Goal: Task Accomplishment & Management: Use online tool/utility

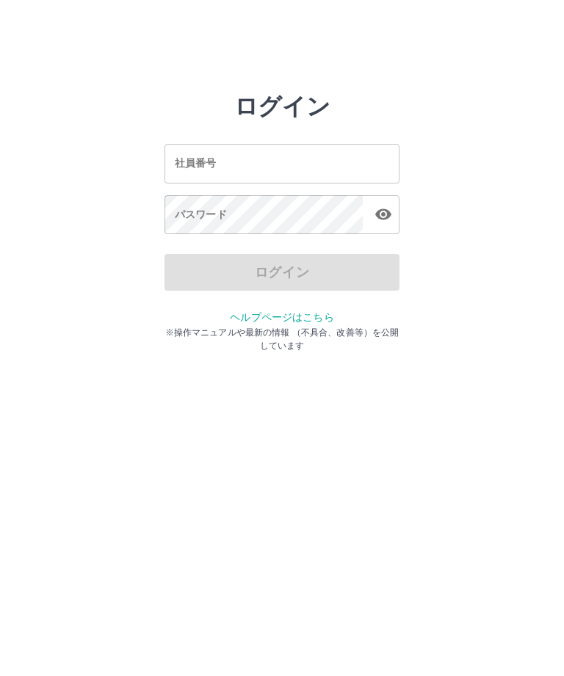
click at [208, 161] on div "社員番号 社員番号" at bounding box center [281, 163] width 235 height 39
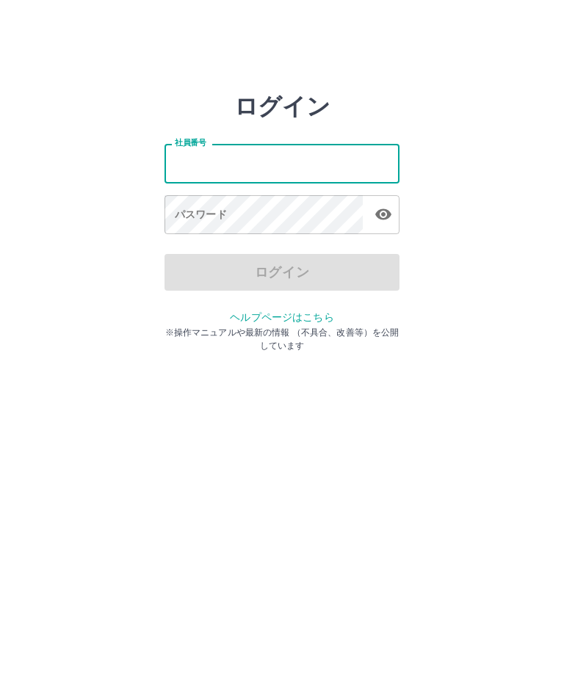
click at [207, 160] on input "社員番号" at bounding box center [281, 163] width 235 height 39
click at [314, 327] on html "ログイン 社員番号 社員番号 パスワード パスワード ログイン ヘルプページはこちら ※操作マニュアルや最新の情報 （不具合、改善等）を公開しています" at bounding box center [282, 163] width 564 height 327
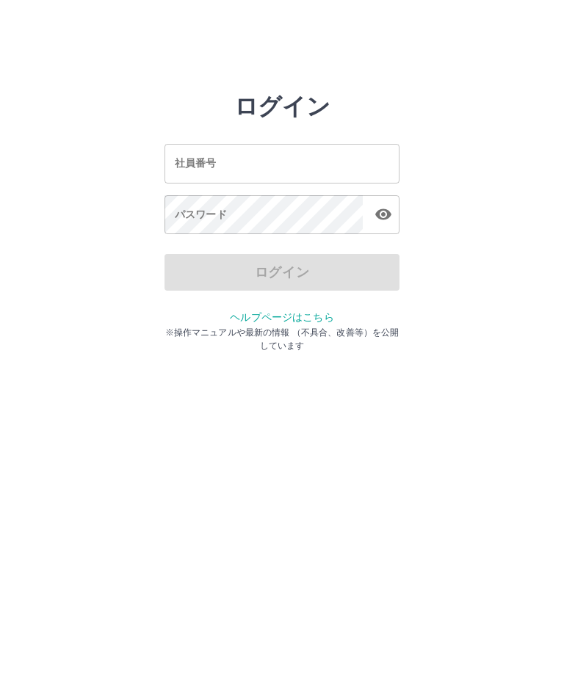
click at [203, 161] on div "社員番号 社員番号" at bounding box center [281, 163] width 235 height 39
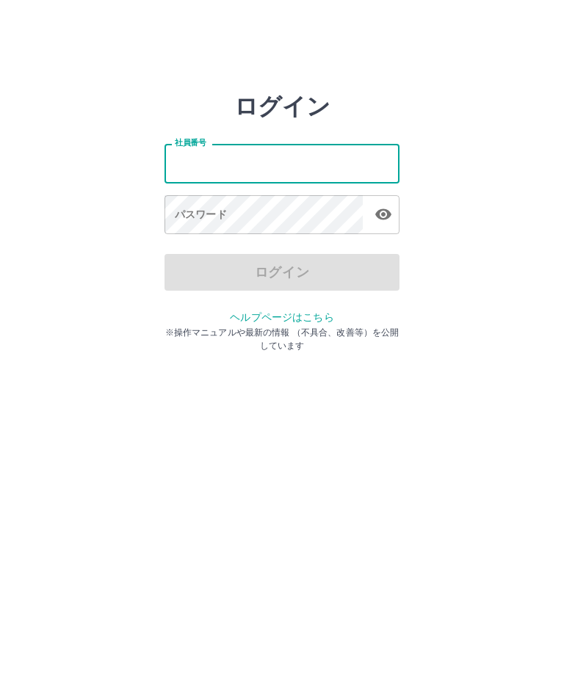
click at [29, 327] on html "ログイン 社員番号 社員番号 パスワード パスワード ログイン ヘルプページはこちら ※操作マニュアルや最新の情報 （不具合、改善等）を公開しています" at bounding box center [282, 163] width 564 height 327
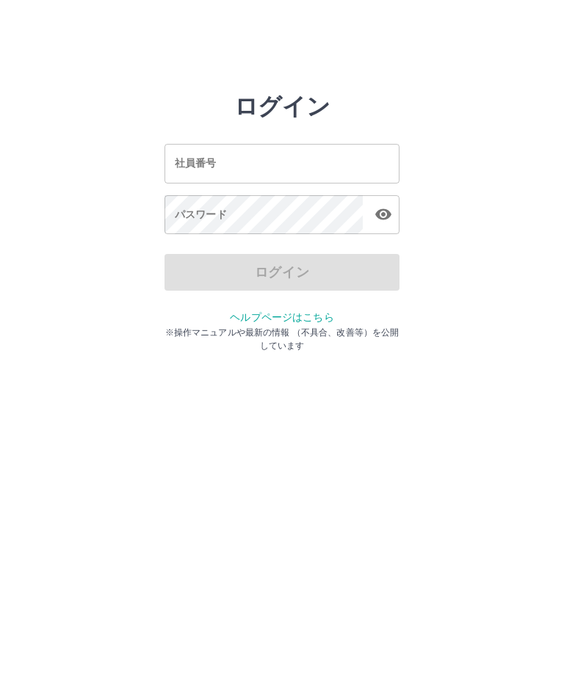
click at [229, 156] on input "社員番号" at bounding box center [281, 163] width 235 height 39
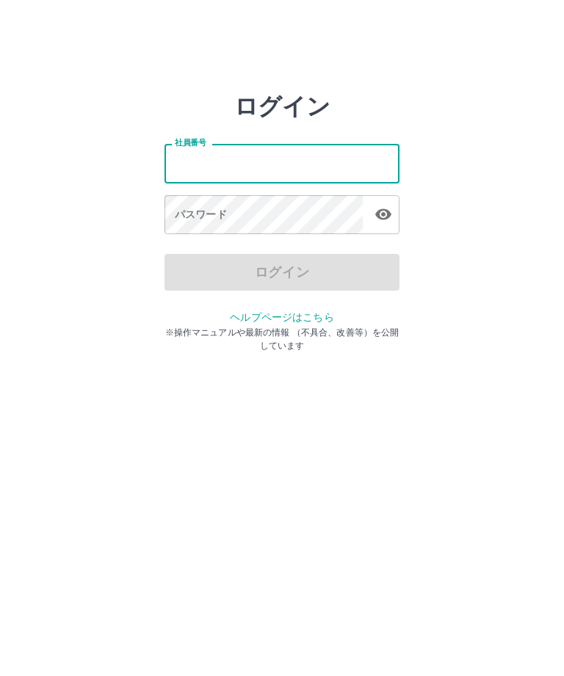
click at [29, 327] on html "ログイン 社員番号 社員番号 パスワード パスワード ログイン ヘルプページはこちら ※操作マニュアルや最新の情報 （不具合、改善等）を公開しています" at bounding box center [282, 163] width 564 height 327
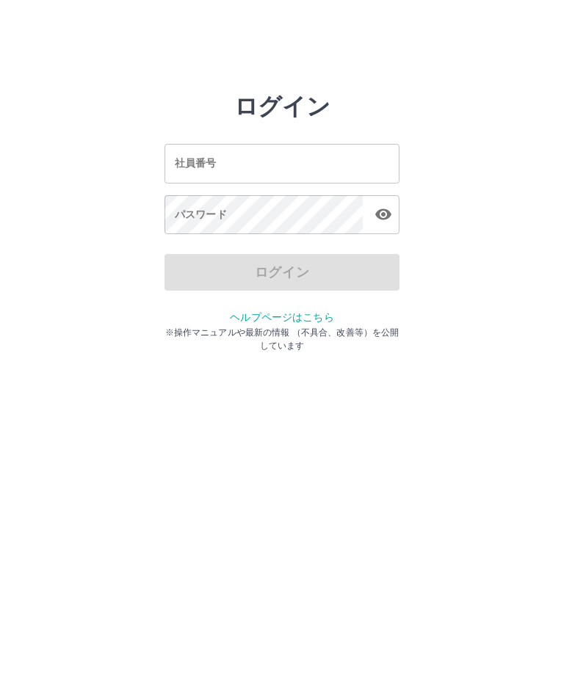
click at [216, 161] on div "社員番号 社員番号" at bounding box center [281, 163] width 235 height 39
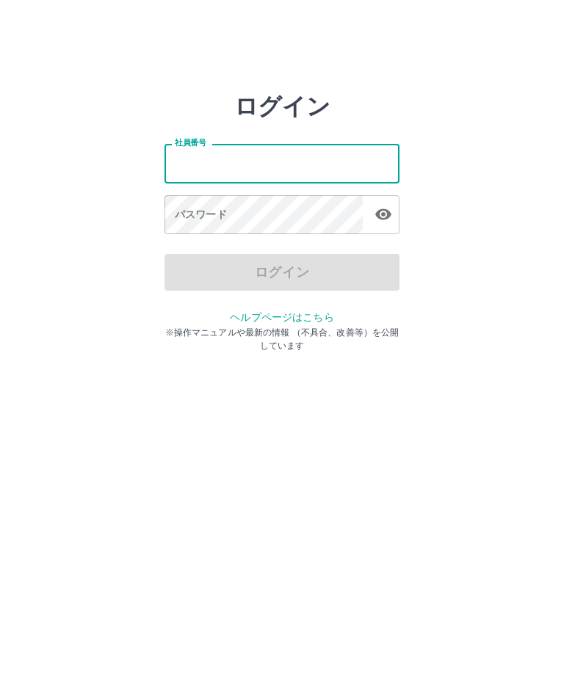
click at [32, 327] on html "ログイン 社員番号 社員番号 パスワード パスワード ログイン ヘルプページはこちら ※操作マニュアルや最新の情報 （不具合、改善等）を公開しています" at bounding box center [282, 163] width 564 height 327
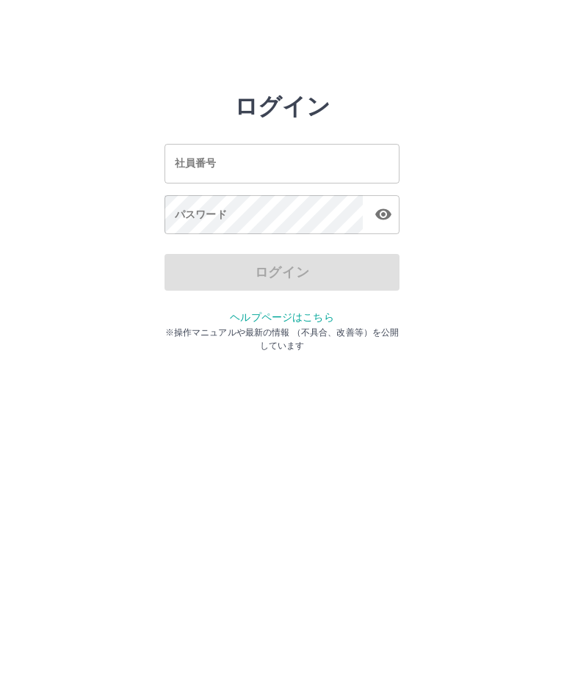
click at [299, 153] on input "社員番号" at bounding box center [281, 163] width 235 height 39
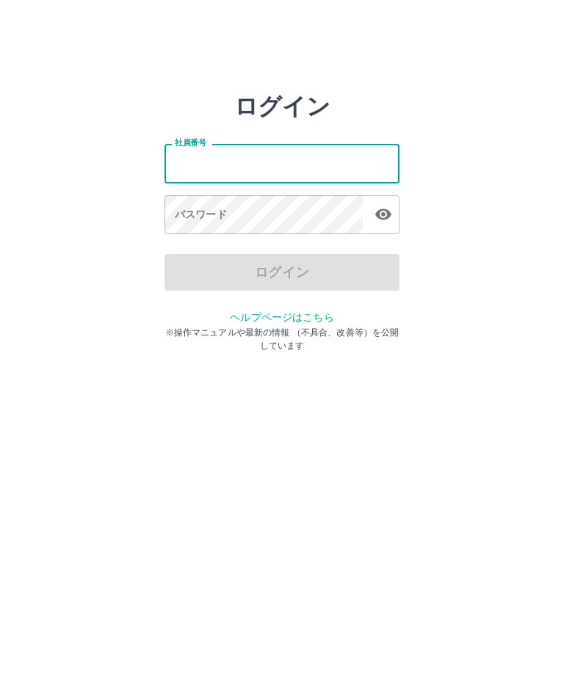
click at [217, 327] on html "ログイン 社員番号 社員番号 パスワード パスワード ログイン ヘルプページはこちら ※操作マニュアルや最新の情報 （不具合、改善等）を公開しています" at bounding box center [282, 163] width 564 height 327
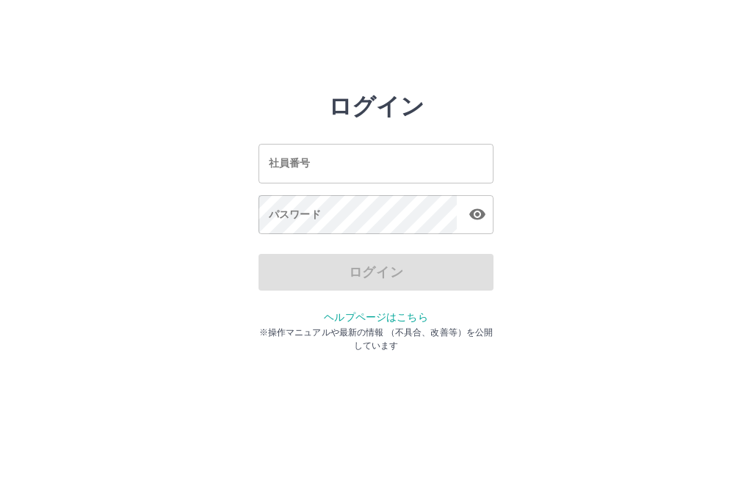
click at [322, 160] on input "社員番号" at bounding box center [375, 163] width 235 height 39
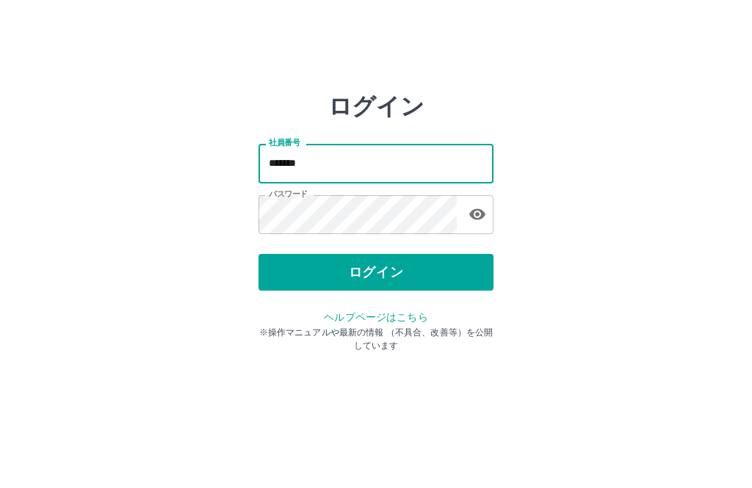
click at [325, 154] on input "*******" at bounding box center [375, 163] width 235 height 39
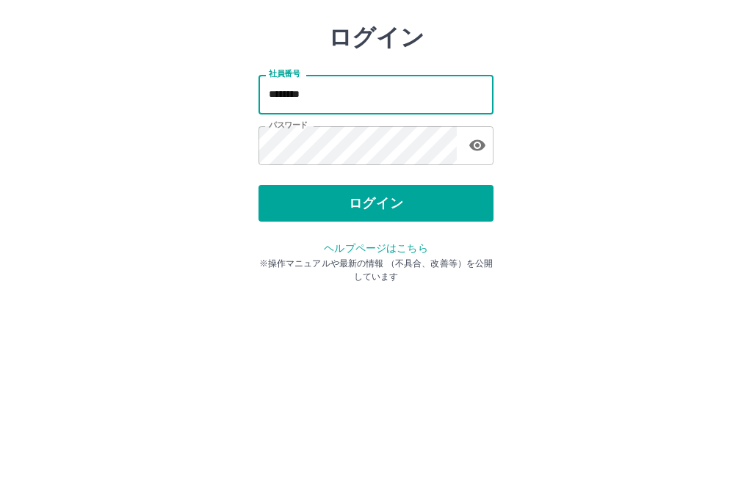
type input "*******"
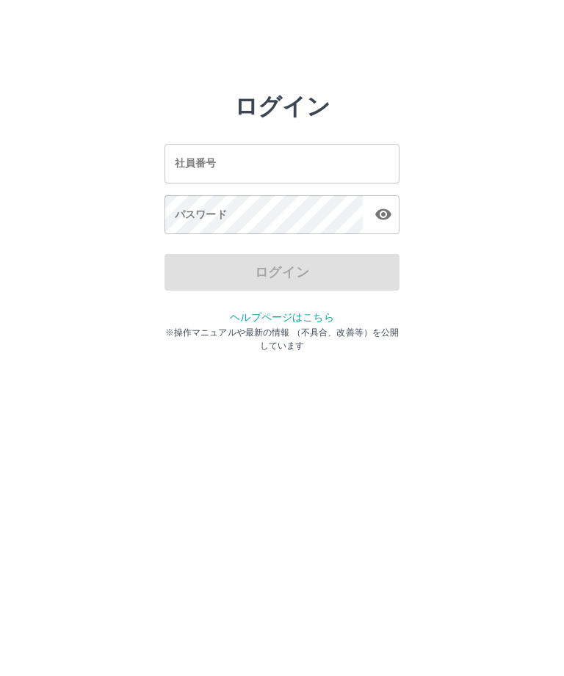
click at [297, 167] on input "社員番号" at bounding box center [281, 163] width 235 height 39
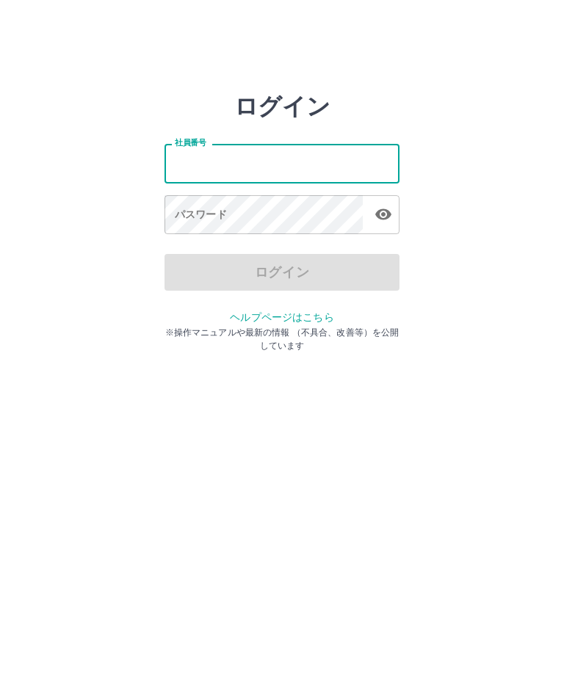
click at [32, 327] on html "ログイン 社員番号 社員番号 パスワード パスワード ログイン ヘルプページはこちら ※操作マニュアルや最新の情報 （不具合、改善等）を公開しています" at bounding box center [282, 163] width 564 height 327
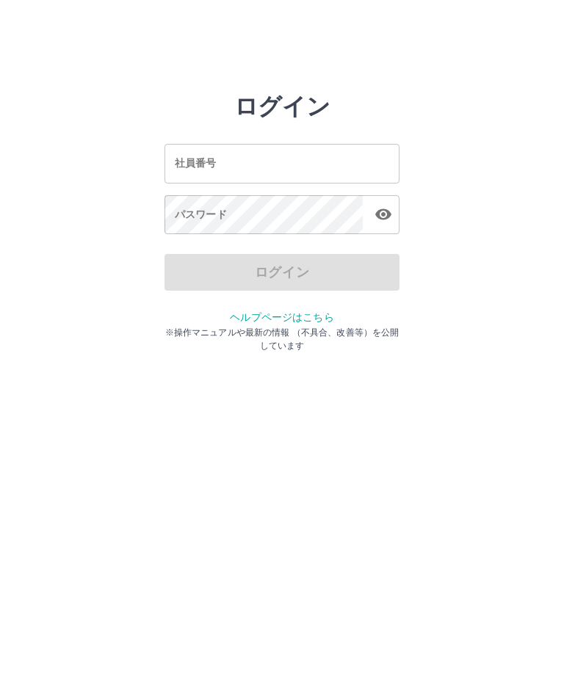
click at [284, 159] on input "社員番号" at bounding box center [281, 163] width 235 height 39
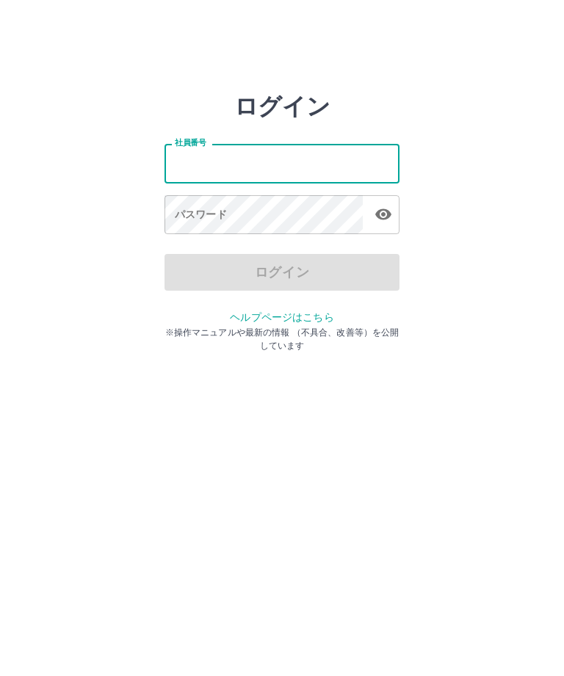
click at [34, 327] on html "ログイン 社員番号 社員番号 パスワード パスワード ログイン ヘルプページはこちら ※操作マニュアルや最新の情報 （不具合、改善等）を公開しています" at bounding box center [282, 163] width 564 height 327
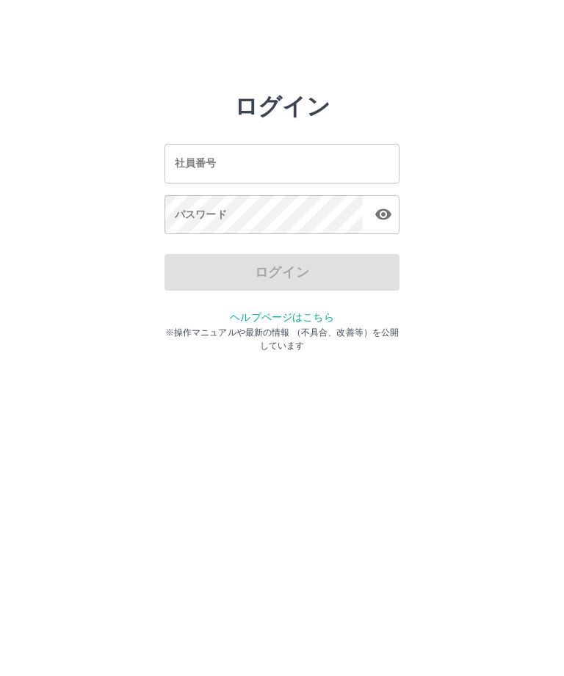
click at [286, 161] on input "社員番号" at bounding box center [281, 163] width 235 height 39
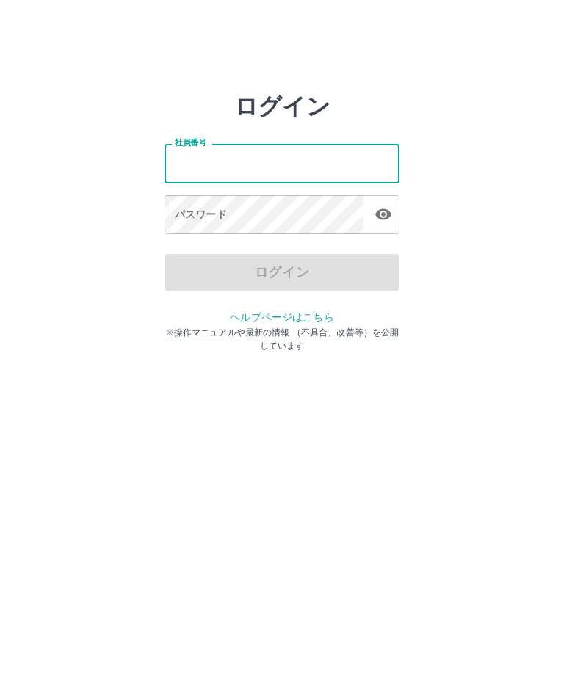
click at [32, 327] on html "ログイン 社員番号 社員番号 パスワード パスワード ログイン ヘルプページはこちら ※操作マニュアルや最新の情報 （不具合、改善等）を公開しています" at bounding box center [282, 163] width 564 height 327
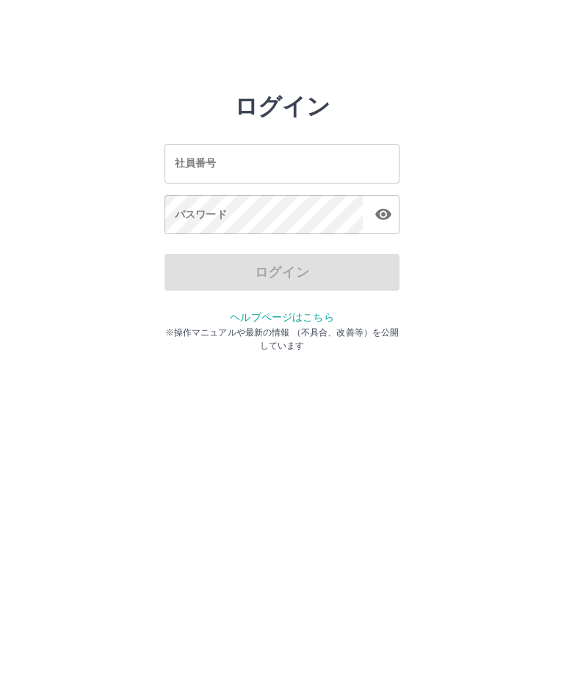
click at [306, 159] on input "社員番号" at bounding box center [281, 163] width 235 height 39
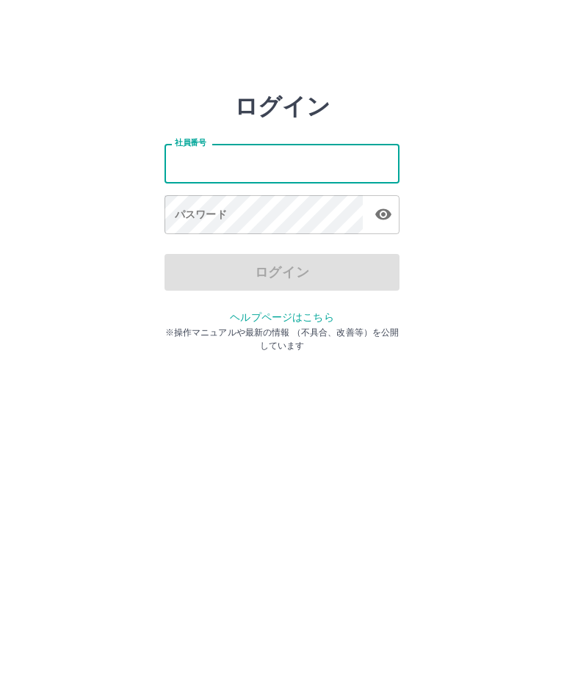
click at [29, 327] on html "ログイン 社員番号 社員番号 パスワード パスワード ログイン ヘルプページはこちら ※操作マニュアルや最新の情報 （不具合、改善等）を公開しています" at bounding box center [282, 163] width 564 height 327
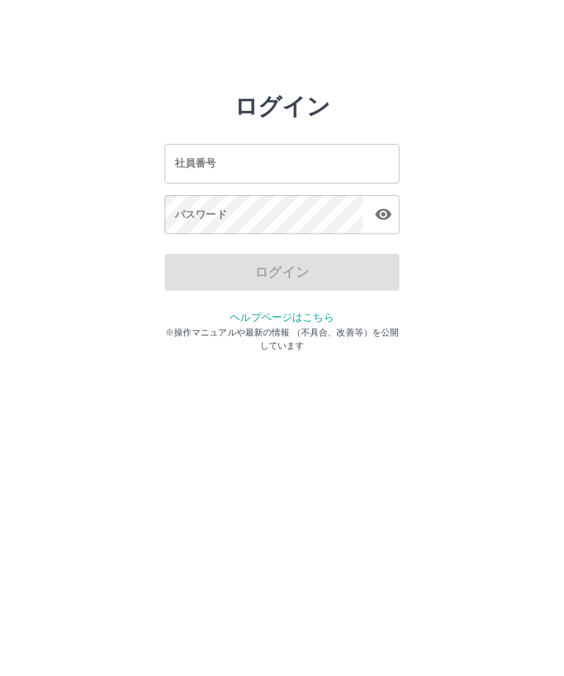
click at [228, 168] on input "社員番号" at bounding box center [281, 163] width 235 height 39
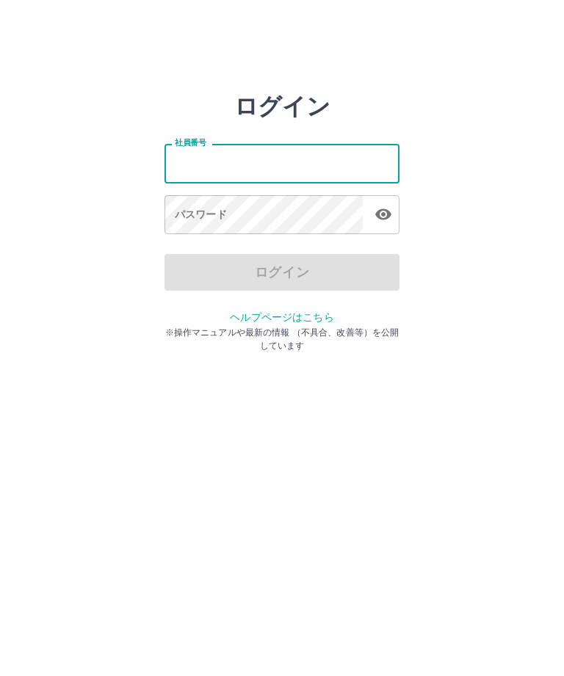
click at [24, 327] on html "ログイン 社員番号 社員番号 パスワード パスワード ログイン ヘルプページはこちら ※操作マニュアルや最新の情報 （不具合、改善等）を公開しています" at bounding box center [282, 163] width 564 height 327
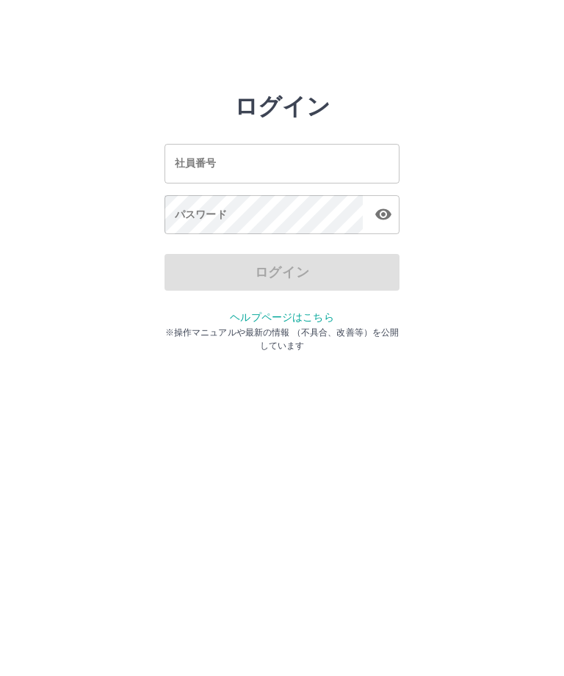
click at [192, 159] on div "社員番号 社員番号" at bounding box center [281, 163] width 235 height 39
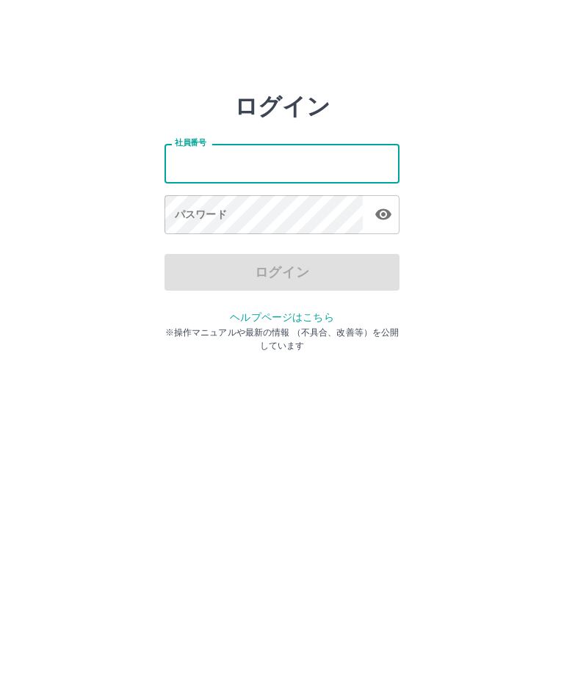
click at [26, 327] on html "ログイン 社員番号 社員番号 パスワード パスワード ログイン ヘルプページはこちら ※操作マニュアルや最新の情報 （不具合、改善等）を公開しています" at bounding box center [282, 163] width 564 height 327
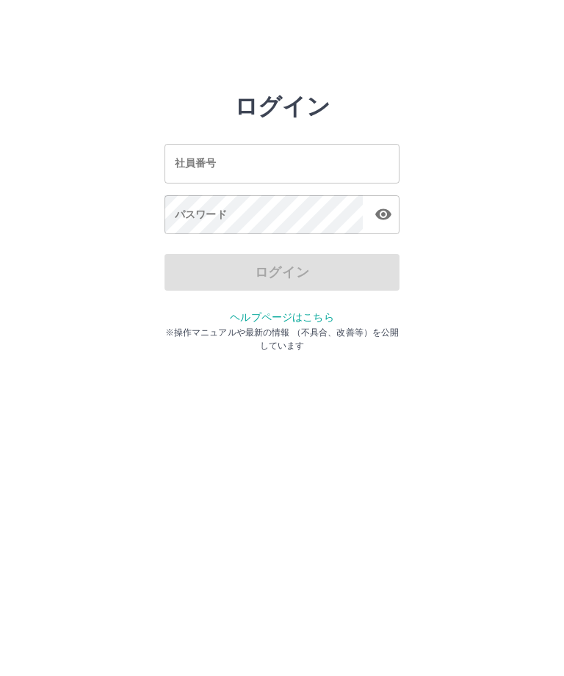
click at [233, 137] on div "社員番号 社員番号 パスワード パスワード" at bounding box center [281, 186] width 235 height 133
click at [212, 145] on input "社員番号" at bounding box center [281, 163] width 235 height 39
